Goal: Transaction & Acquisition: Purchase product/service

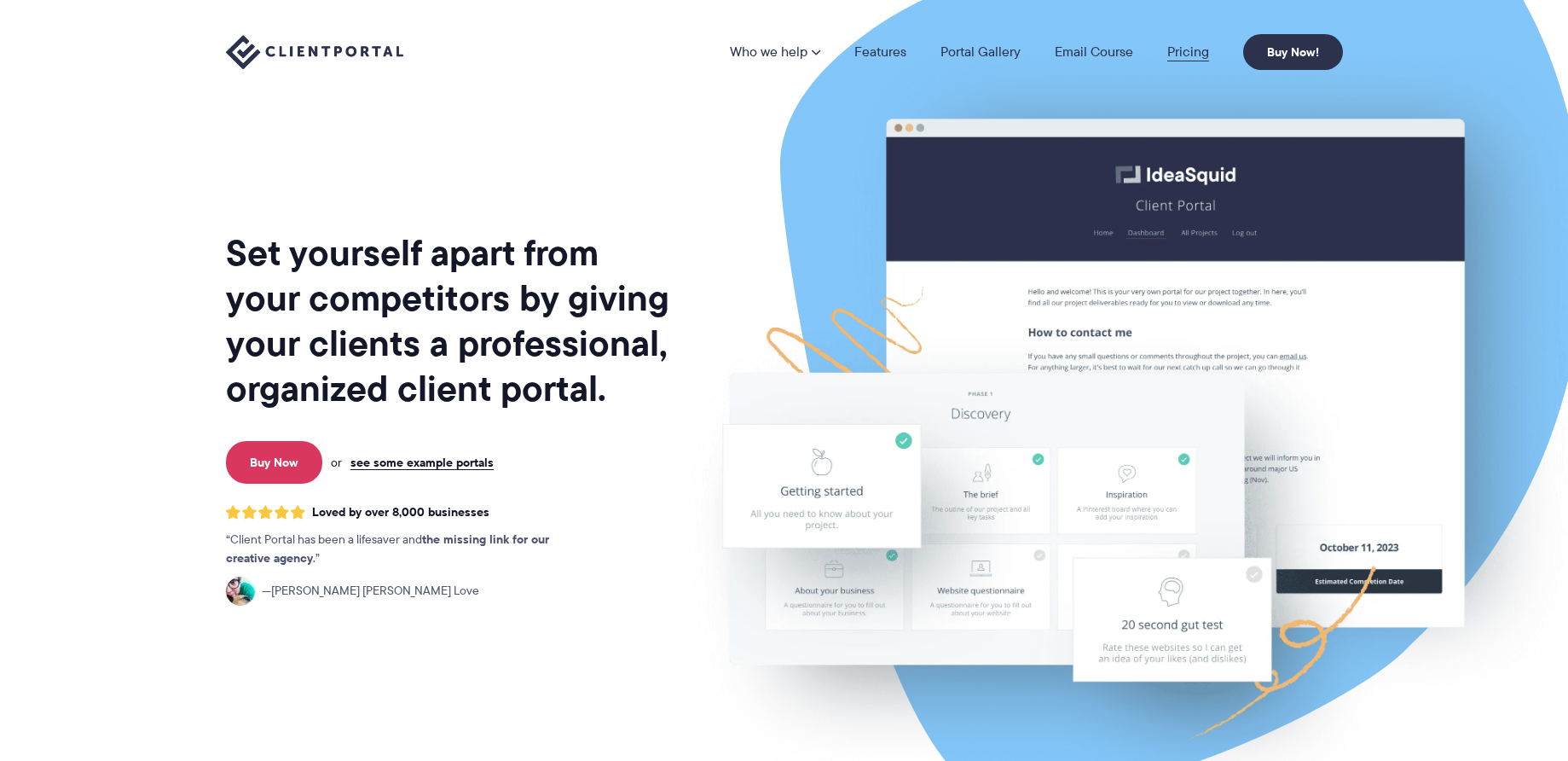
click at [1197, 55] on link "Pricing" at bounding box center [1189, 52] width 42 height 13
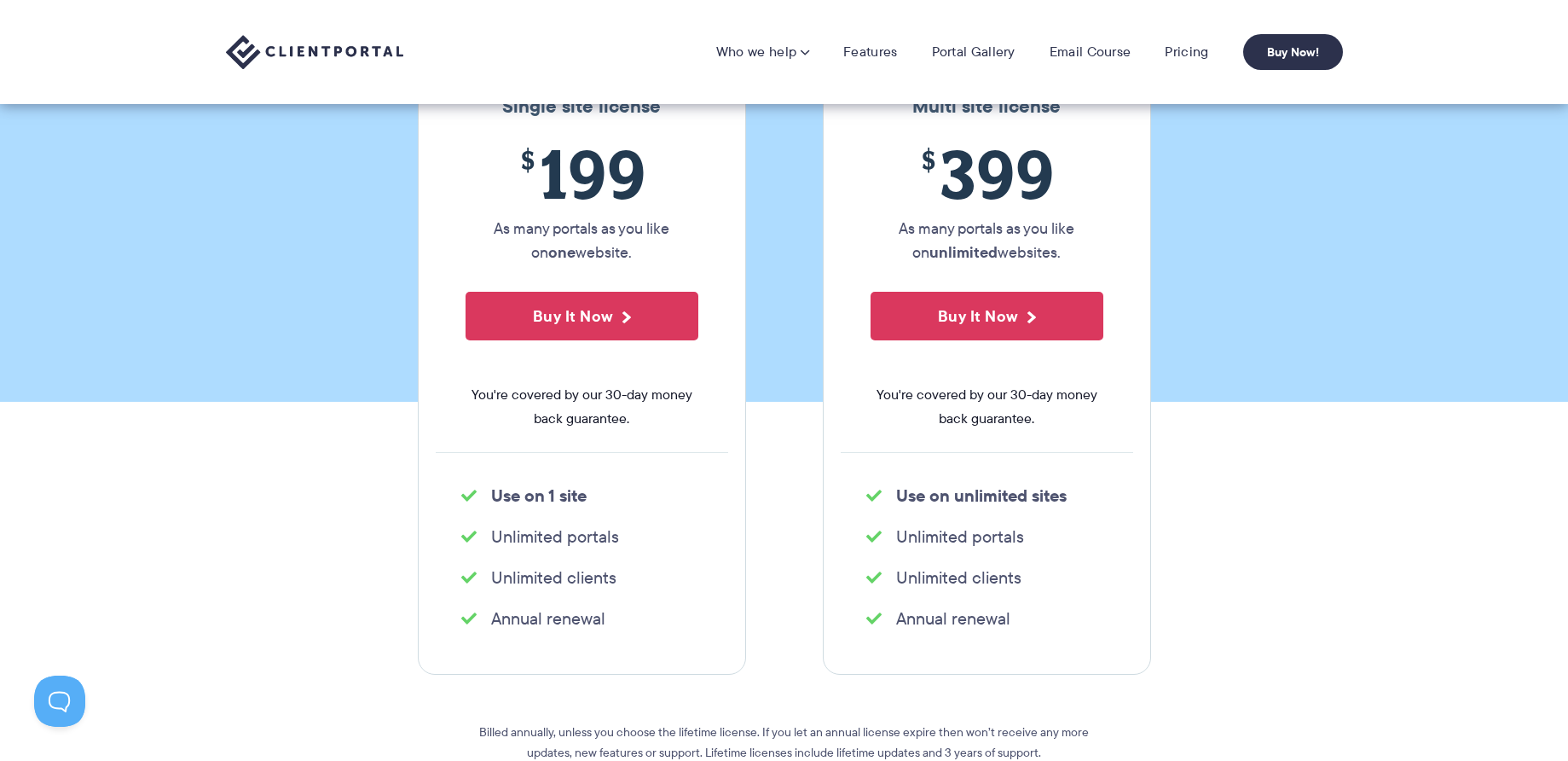
scroll to position [201, 0]
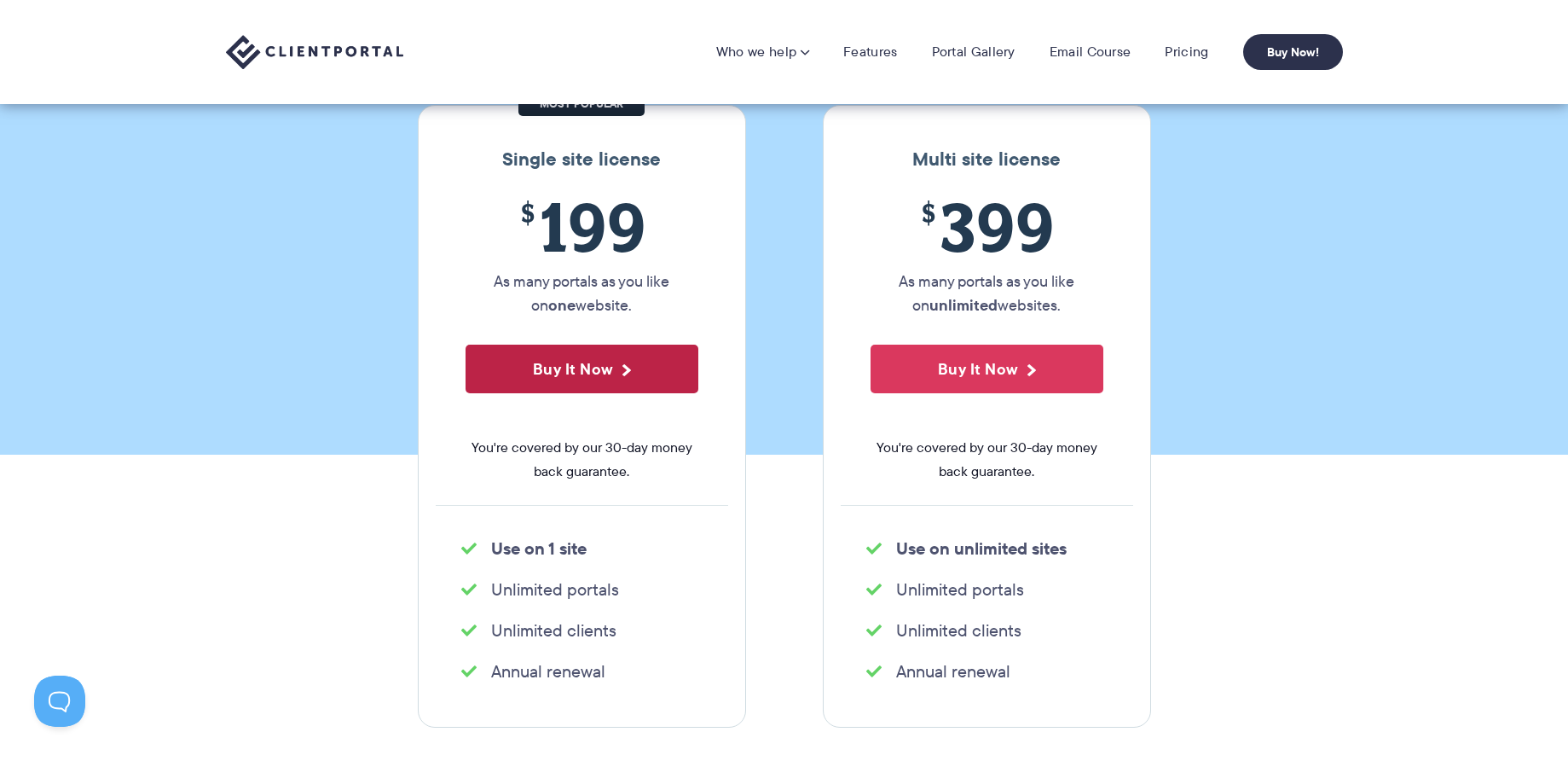
click at [624, 380] on button "Buy It Now" at bounding box center [582, 369] width 233 height 49
click at [859, 52] on link "Features" at bounding box center [870, 52] width 54 height 17
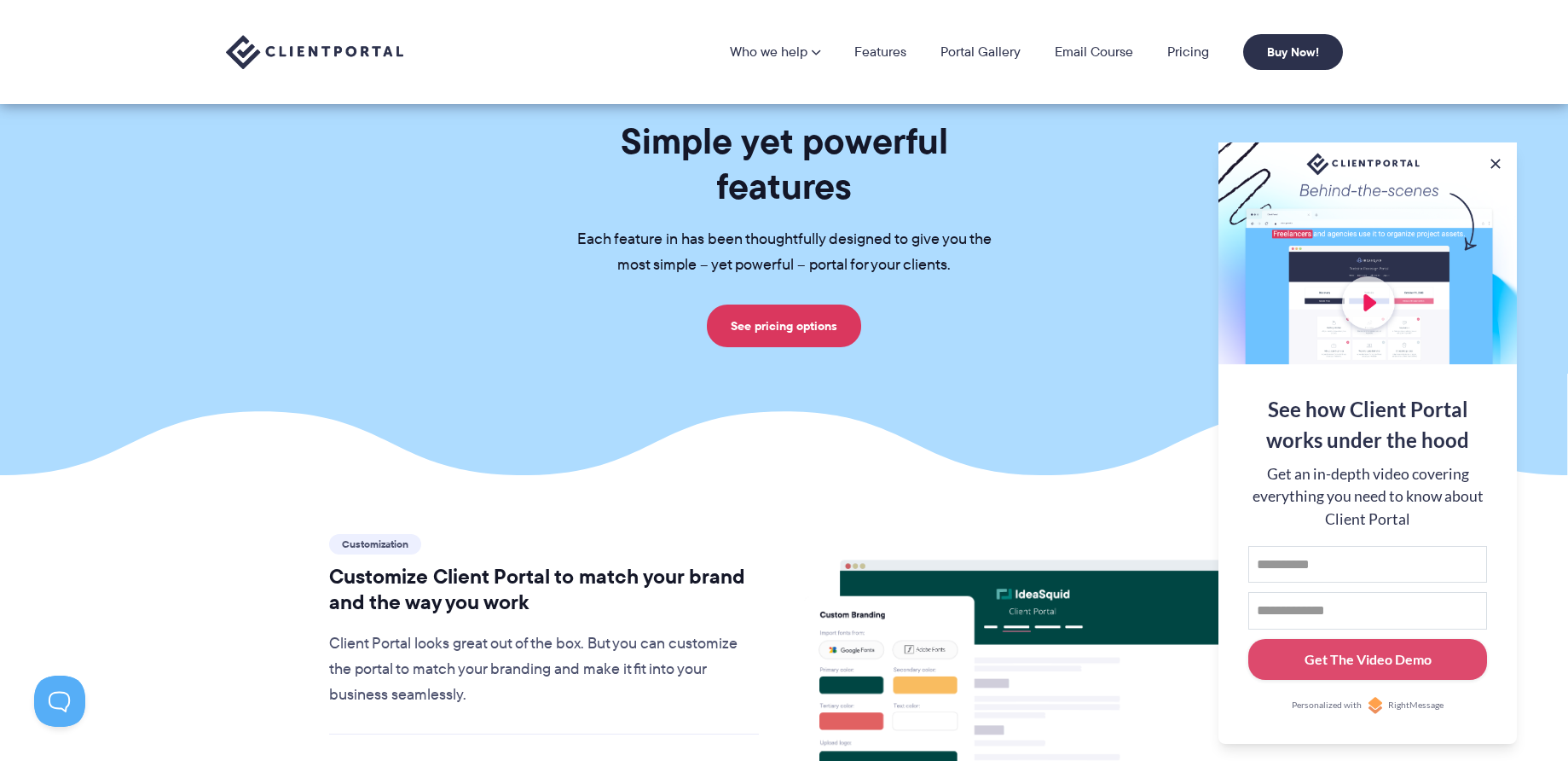
scroll to position [28, 0]
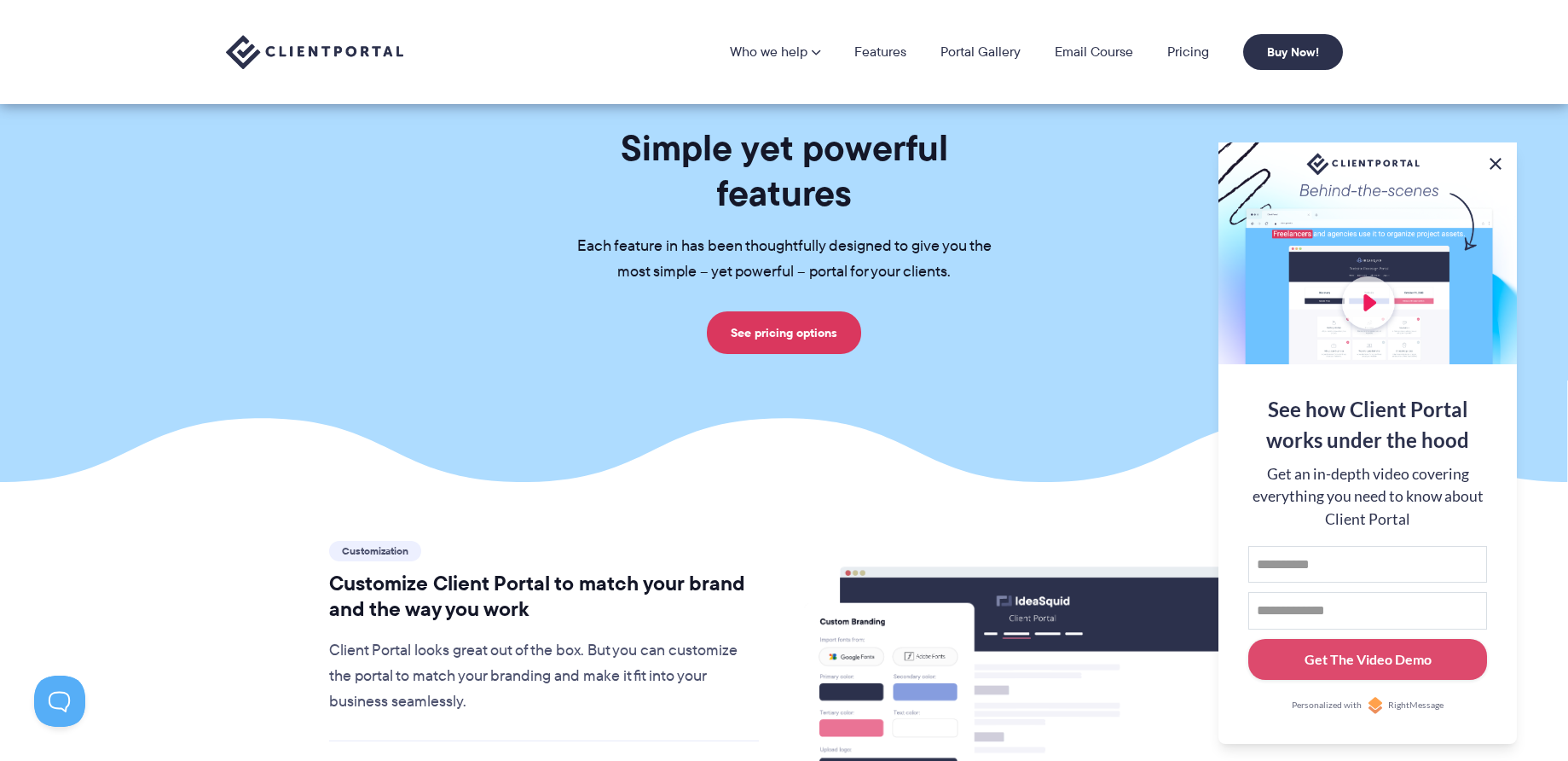
click at [1497, 160] on button at bounding box center [1495, 163] width 20 height 20
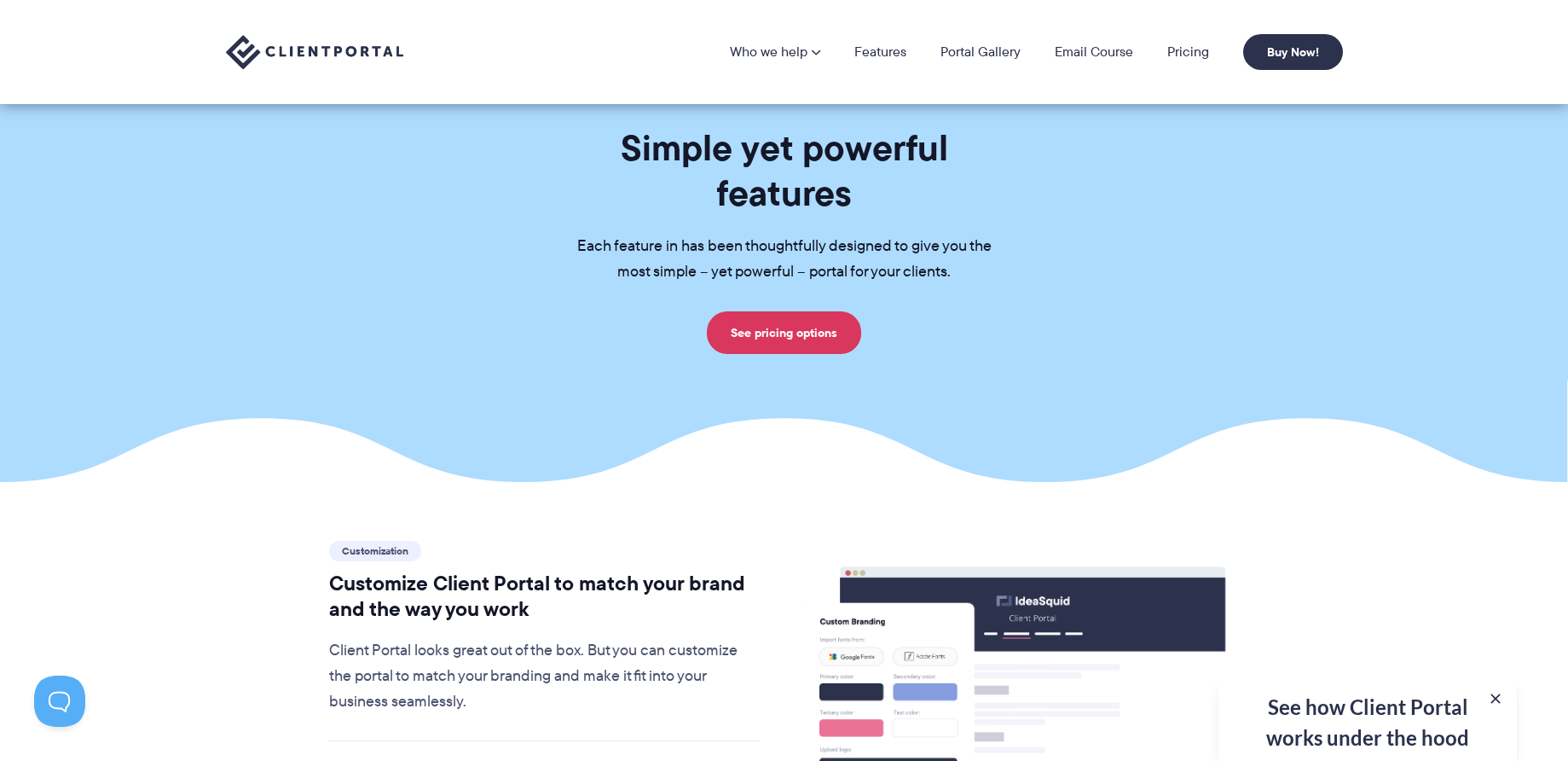
scroll to position [0, 0]
